Goal: Task Accomplishment & Management: Use online tool/utility

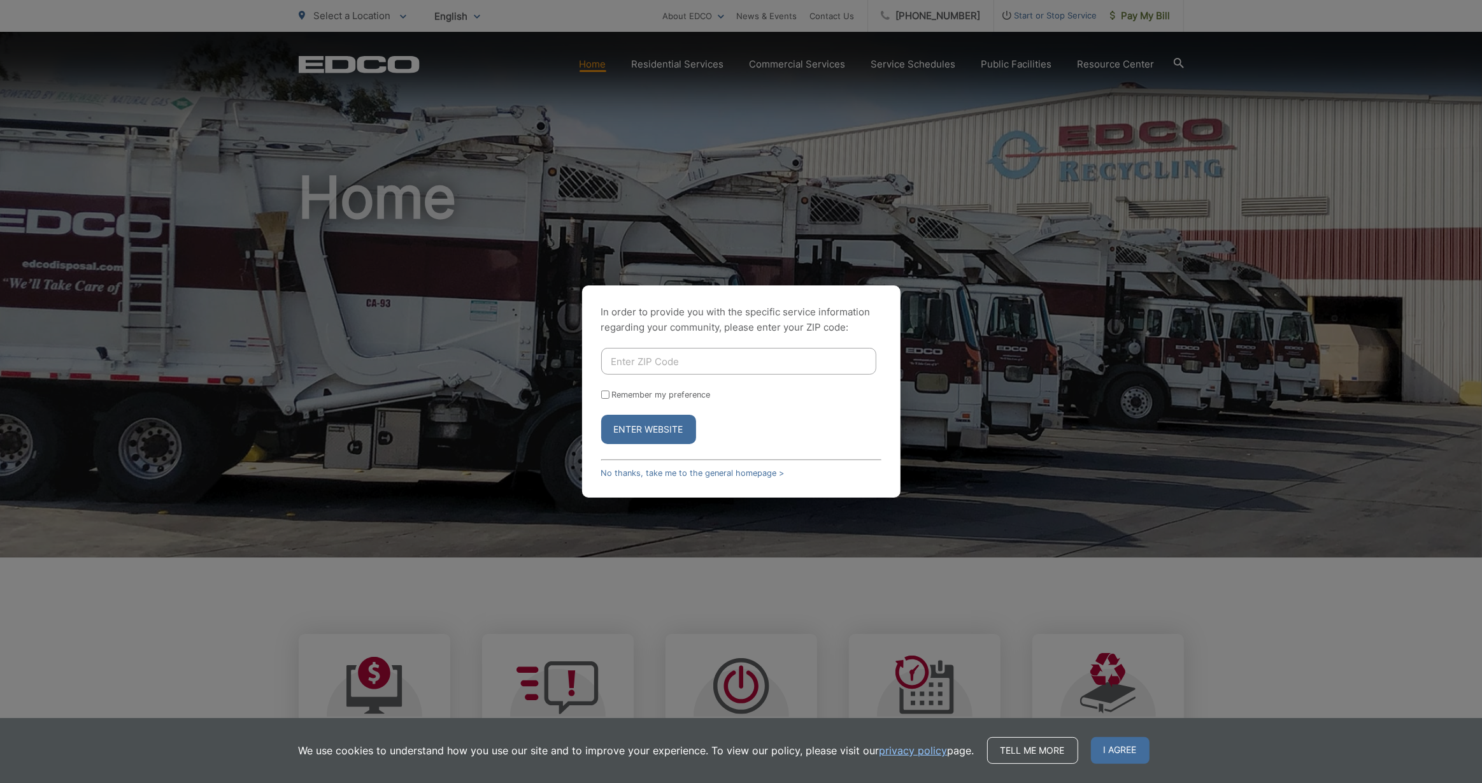
click at [674, 357] on input "Enter ZIP Code" at bounding box center [738, 361] width 275 height 27
type input "92067"
drag, startPoint x: 604, startPoint y: 391, endPoint x: 620, endPoint y: 416, distance: 30.4
click at [604, 392] on input "Remember my preference" at bounding box center [605, 394] width 8 height 8
checkbox input "true"
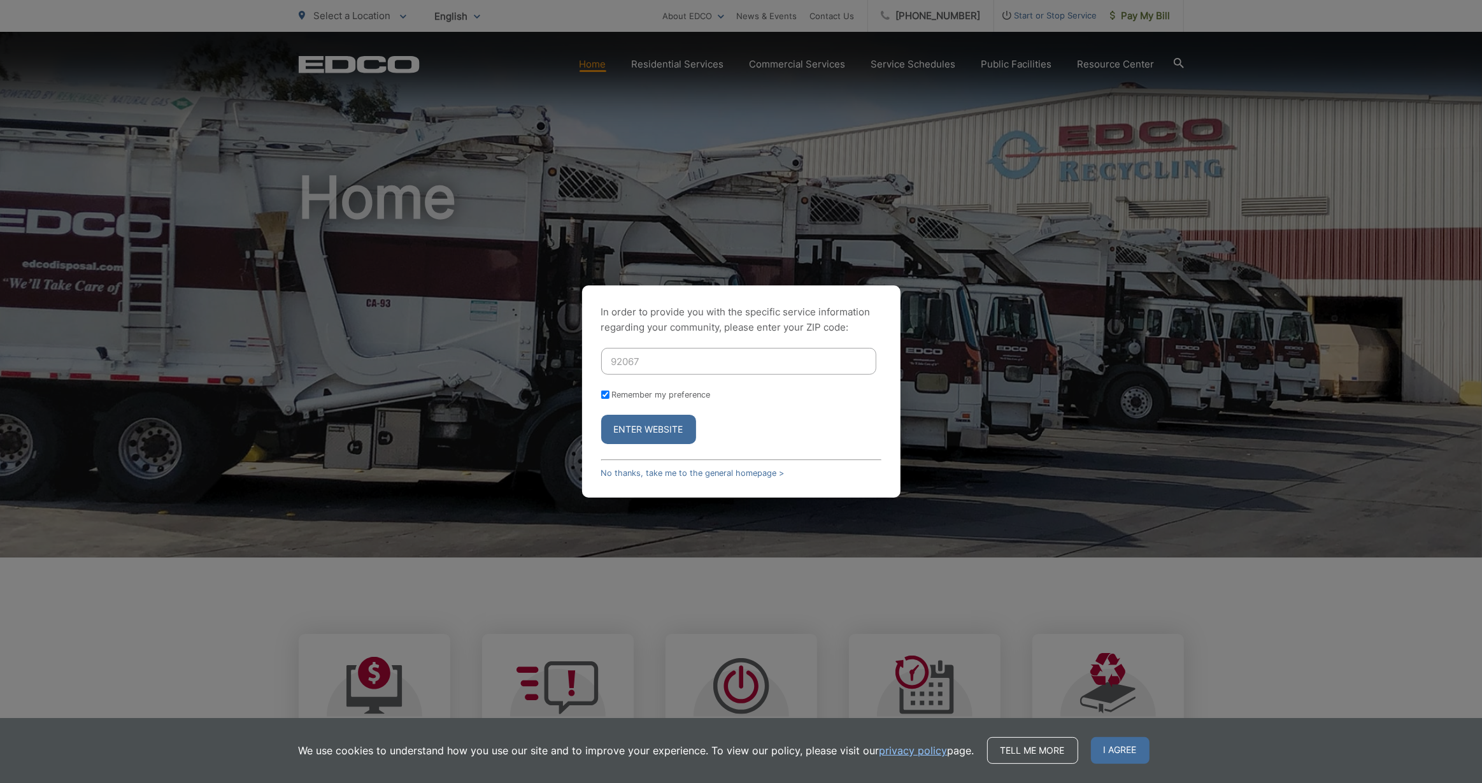
click at [630, 425] on button "Enter Website" at bounding box center [648, 429] width 95 height 29
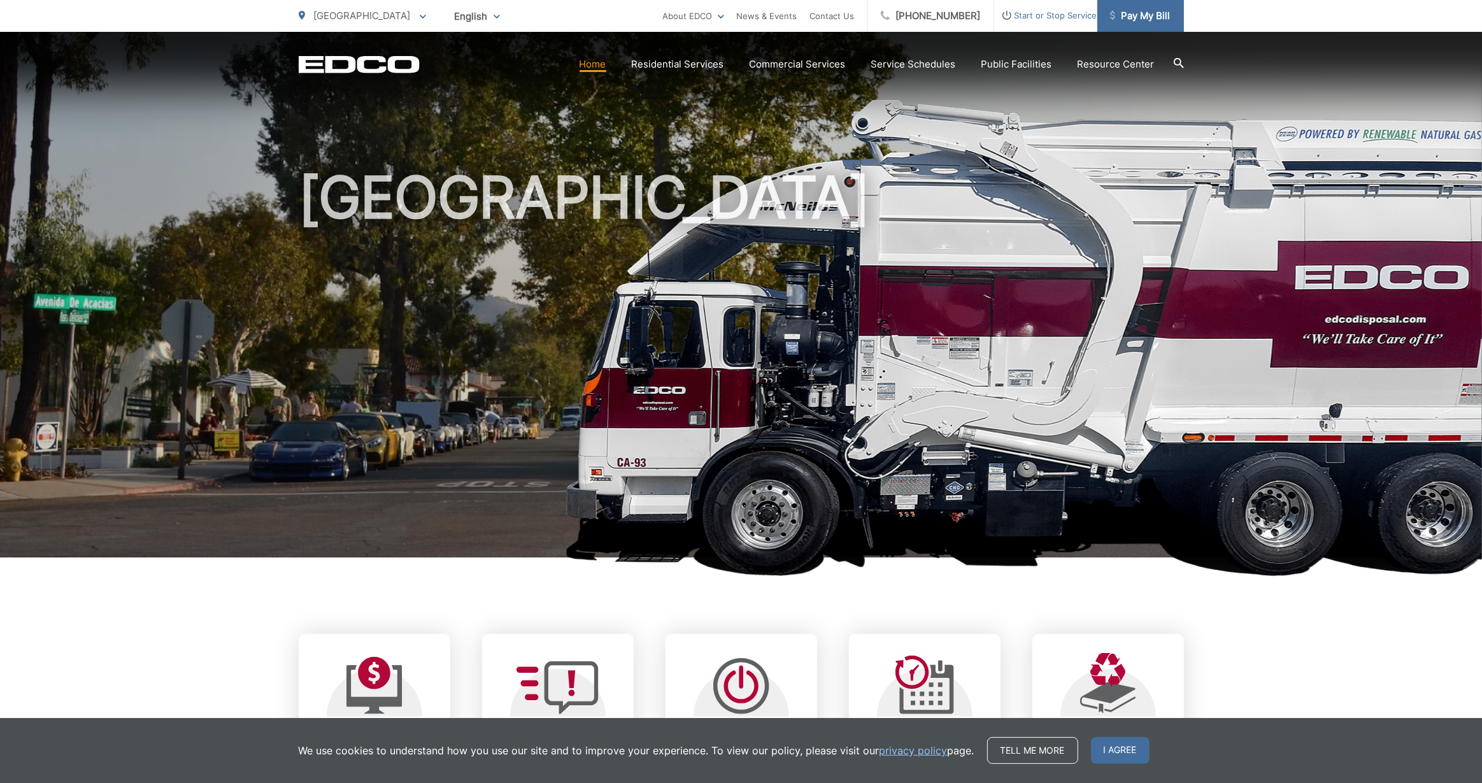
click at [1139, 11] on span "Pay My Bill" at bounding box center [1140, 15] width 60 height 15
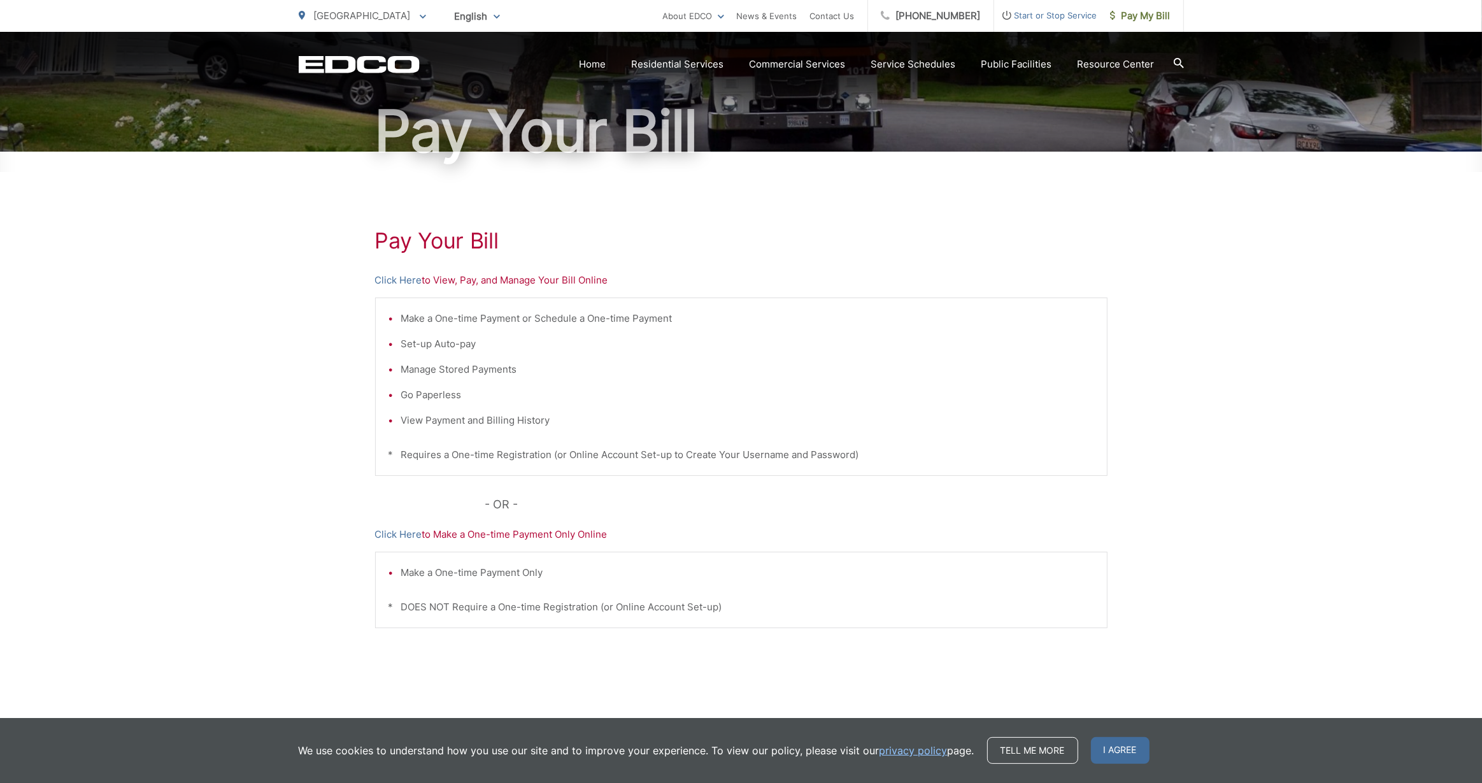
scroll to position [122, 0]
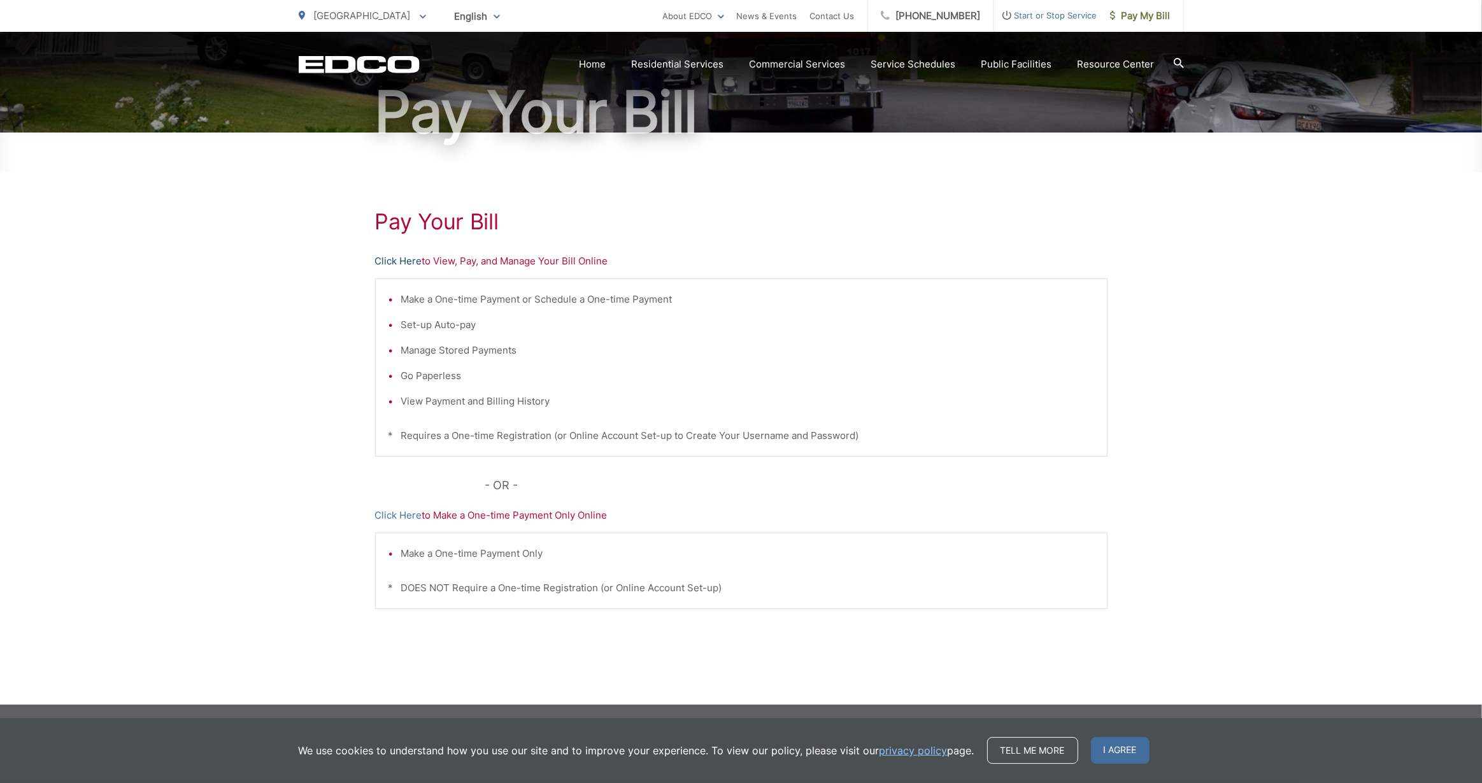
click at [411, 263] on link "Click Here" at bounding box center [398, 260] width 47 height 15
